Goal: Find specific page/section: Find specific page/section

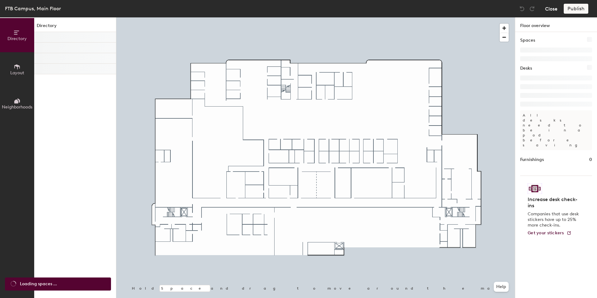
click at [550, 10] on button "Close" at bounding box center [551, 9] width 12 height 10
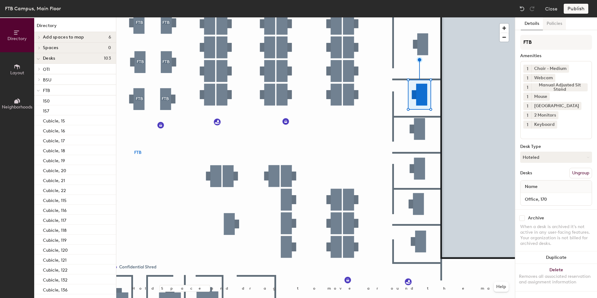
click at [553, 22] on button "Policies" at bounding box center [554, 23] width 23 height 13
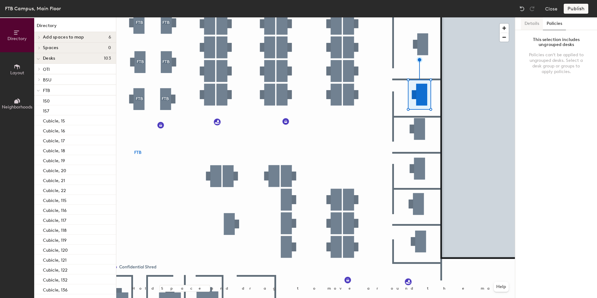
click at [527, 19] on button "Details" at bounding box center [532, 23] width 22 height 13
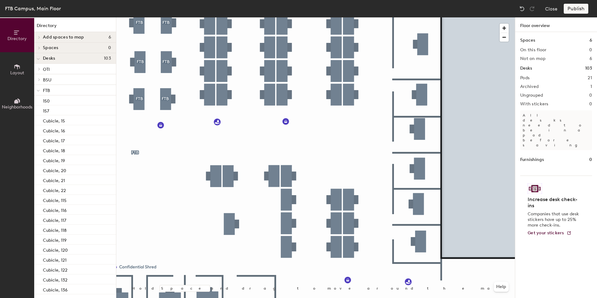
click at [39, 91] on icon at bounding box center [38, 91] width 3 height 2
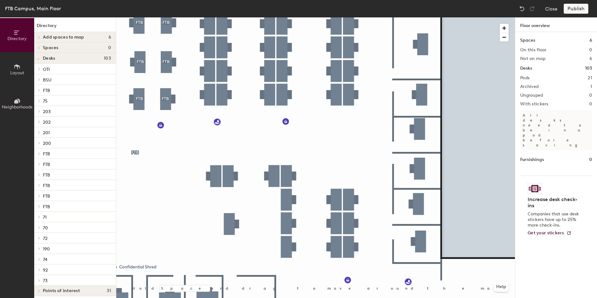
click at [77, 61] on div "Desks 103" at bounding box center [75, 58] width 82 height 11
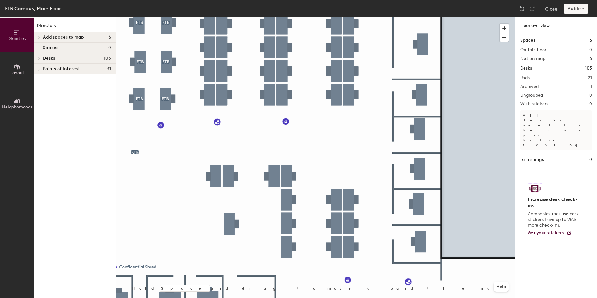
click at [77, 60] on h4 "Desks 103" at bounding box center [77, 58] width 68 height 5
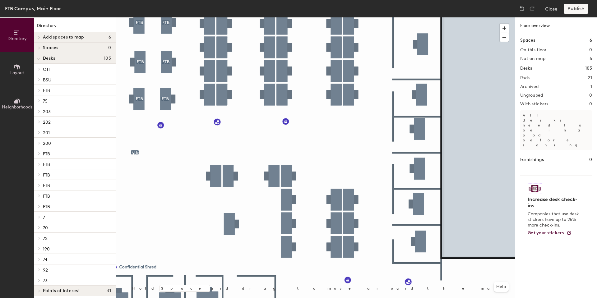
click at [60, 90] on p "FTB" at bounding box center [77, 90] width 68 height 8
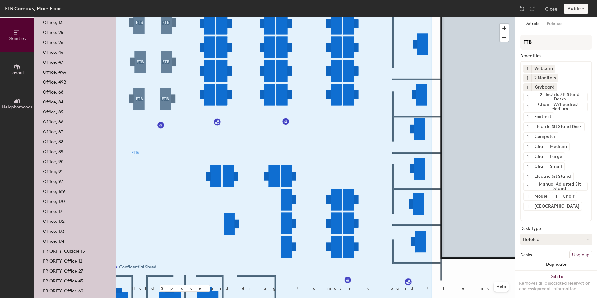
scroll to position [647, 0]
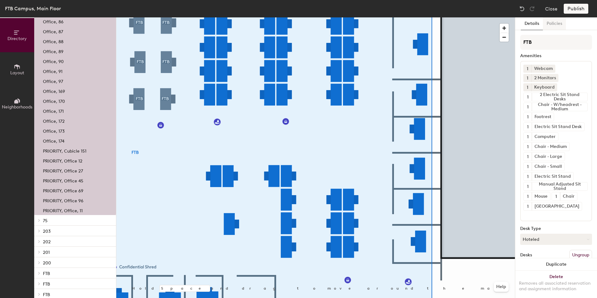
click at [556, 25] on button "Policies" at bounding box center [554, 23] width 23 height 13
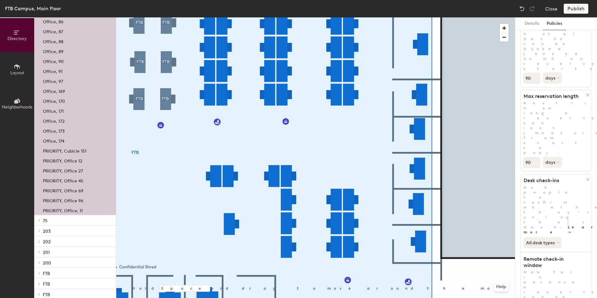
scroll to position [0, 0]
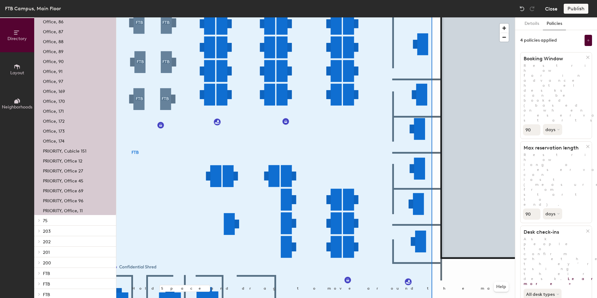
click at [556, 12] on button "Close" at bounding box center [551, 9] width 12 height 10
